Goal: Information Seeking & Learning: Learn about a topic

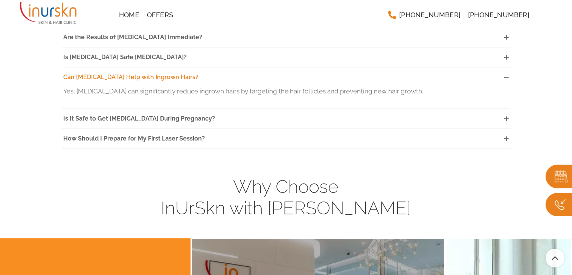
scroll to position [2234, 0]
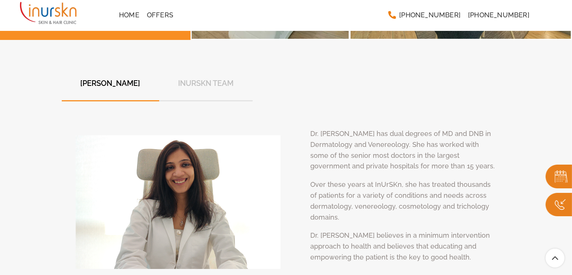
scroll to position [2695, 0]
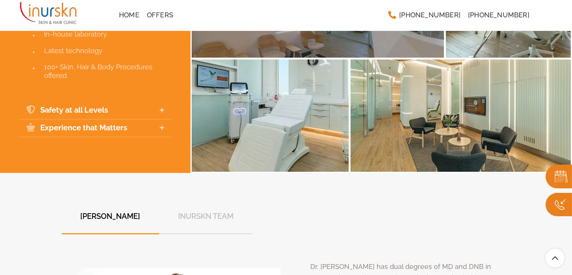
scroll to position [2842, 0]
